Goal: Task Accomplishment & Management: Manage account settings

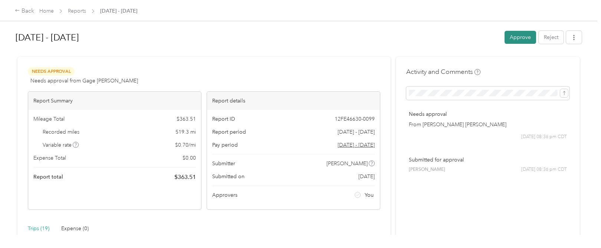
click at [524, 36] on button "Approve" at bounding box center [521, 37] width 32 height 13
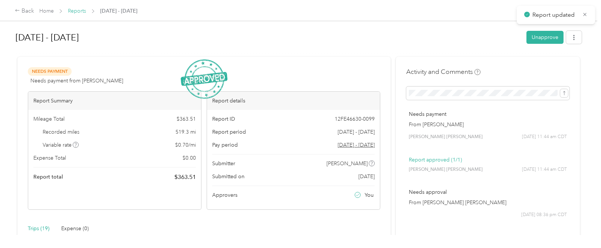
click at [78, 11] on link "Reports" at bounding box center [77, 11] width 18 height 6
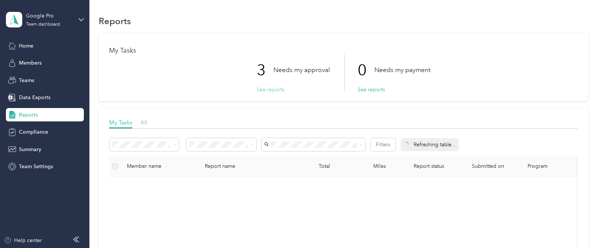
click at [261, 88] on button "See reports" at bounding box center [270, 90] width 27 height 8
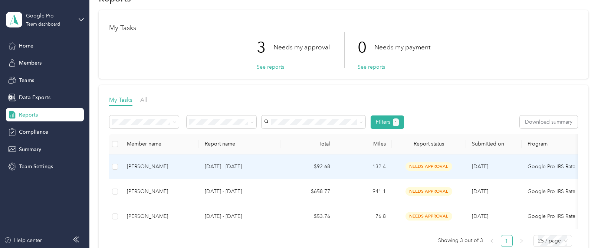
scroll to position [33, 0]
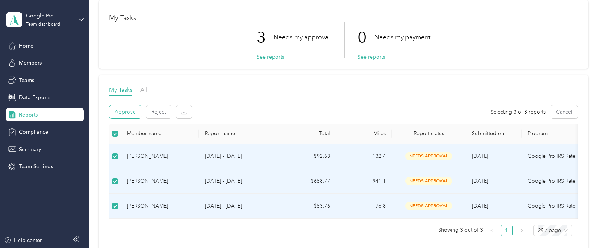
click at [127, 111] on button "Approve" at bounding box center [126, 111] width 32 height 13
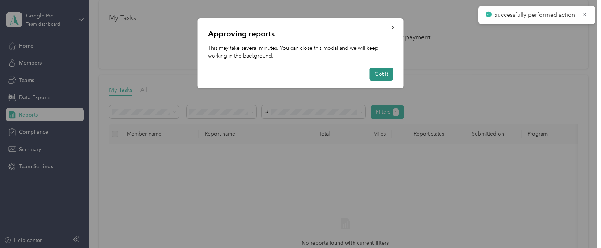
click at [376, 75] on button "Got it" at bounding box center [382, 74] width 24 height 13
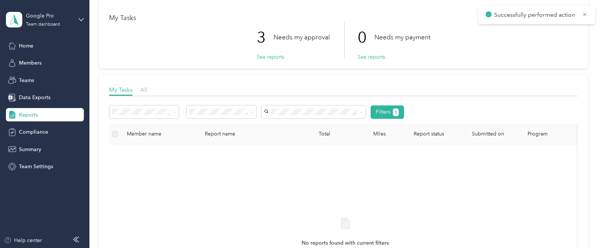
click at [376, 75] on div "Approving reports This may take several minutes. You can close this modal and w…" at bounding box center [301, 53] width 206 height 70
